Goal: Information Seeking & Learning: Learn about a topic

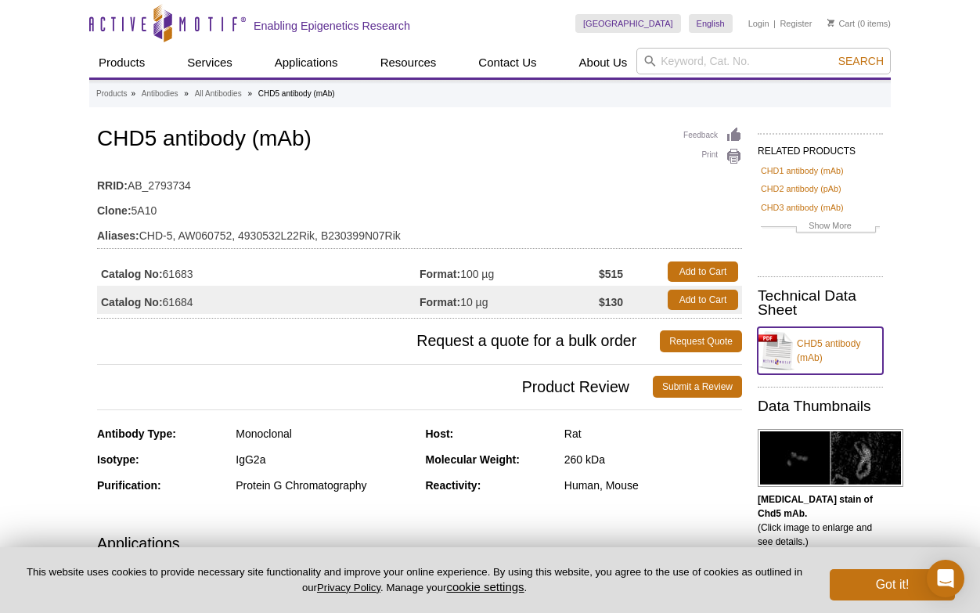
click at [842, 344] on link "CHD5 antibody (mAb)" at bounding box center [820, 350] width 125 height 47
click at [189, 294] on td "Catalog No: 61684" at bounding box center [258, 300] width 323 height 28
click at [792, 207] on link "CHD3 antibody (mAb)" at bounding box center [802, 207] width 83 height 14
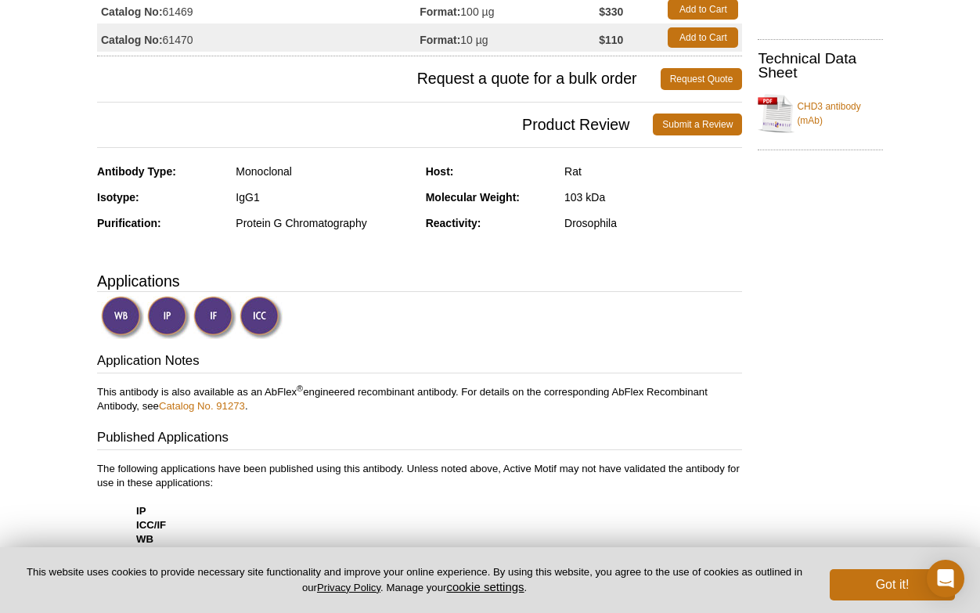
scroll to position [218, 0]
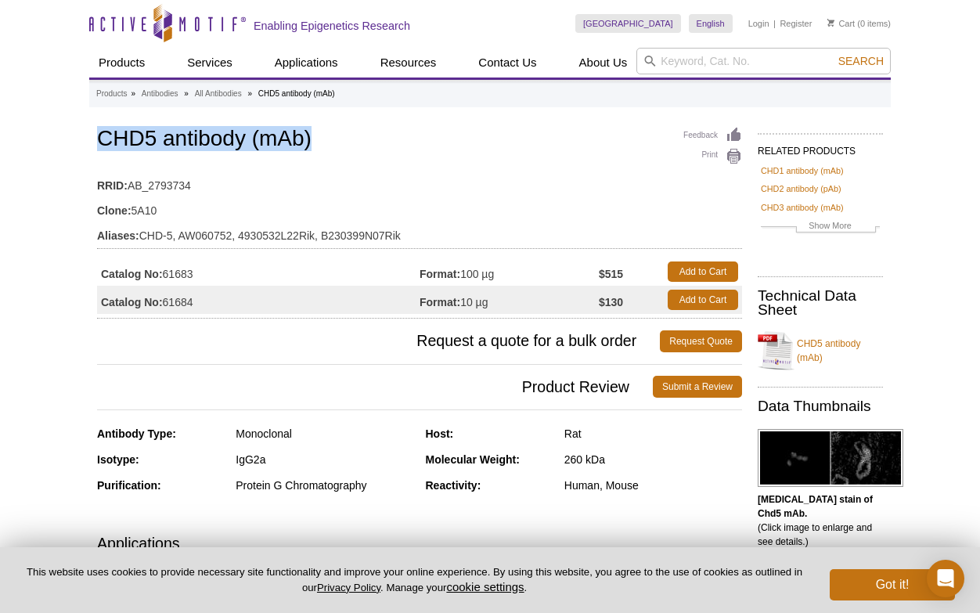
drag, startPoint x: 94, startPoint y: 137, endPoint x: 346, endPoint y: 137, distance: 252.1
copy h1 "CHD5 antibody (mAb)"
click at [182, 301] on td "Catalog No: 61684" at bounding box center [258, 300] width 323 height 28
drag, startPoint x: 102, startPoint y: 301, endPoint x: 240, endPoint y: 301, distance: 137.8
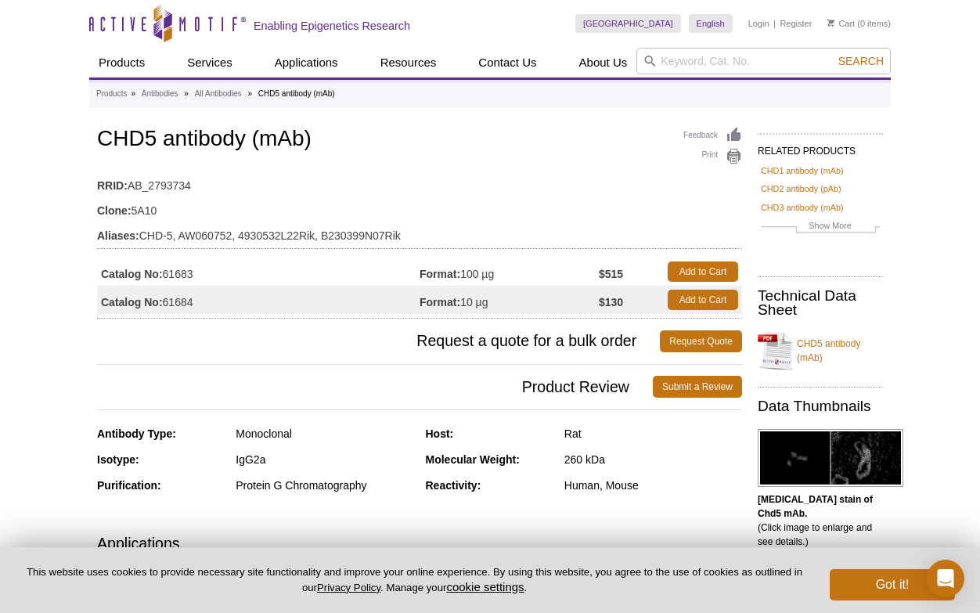
click at [240, 301] on td "Catalog No: 61684" at bounding box center [258, 300] width 323 height 28
copy td "Catalog No: 61684"
drag, startPoint x: 601, startPoint y: 301, endPoint x: 624, endPoint y: 301, distance: 22.7
click at [623, 301] on strong "$130" at bounding box center [611, 302] width 24 height 14
copy strong "$130"
